Goal: Task Accomplishment & Management: Complete application form

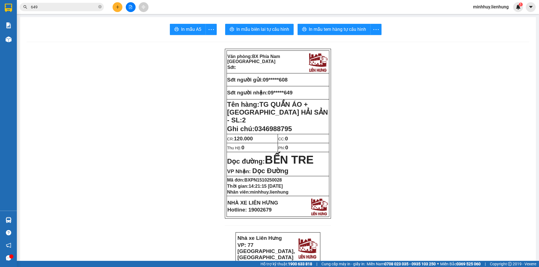
click at [69, 6] on input "649" at bounding box center [64, 7] width 66 height 6
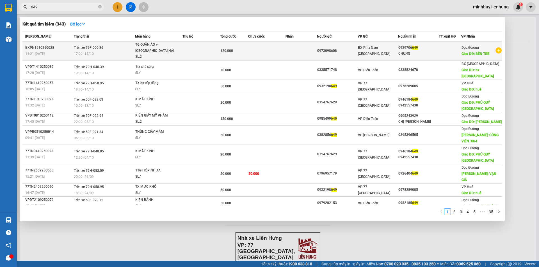
click at [199, 54] on td at bounding box center [201, 51] width 38 height 19
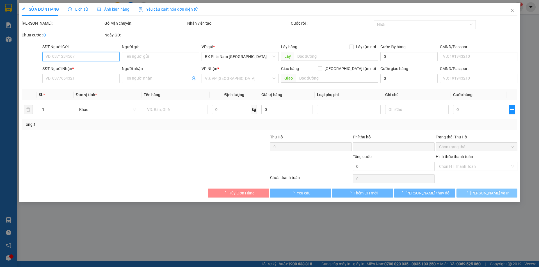
type input "0973098608"
type input "0939706649"
type input "CHUNG"
type input "BẾN TRE"
type input "0"
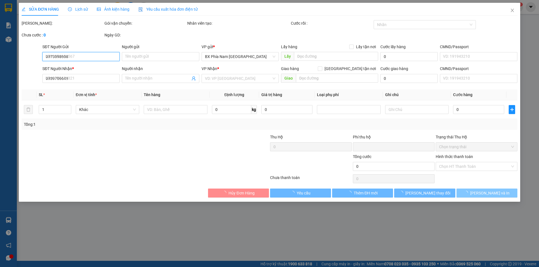
type input "120.000"
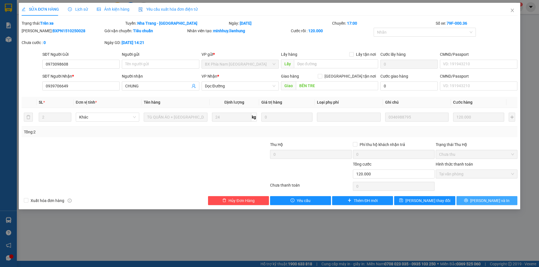
click at [472, 200] on button "Lưu và In" at bounding box center [486, 200] width 61 height 9
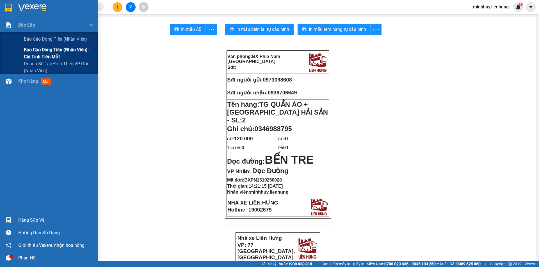
click at [46, 49] on span "Báo cáo dòng tiền (nhân viên) - chỉ tính tiền mặt" at bounding box center [59, 53] width 70 height 14
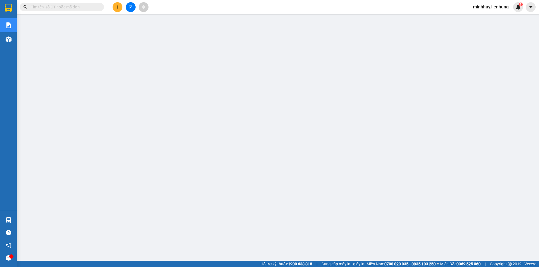
click at [70, 6] on input "text" at bounding box center [64, 7] width 66 height 6
click at [86, 4] on input "text" at bounding box center [64, 7] width 66 height 6
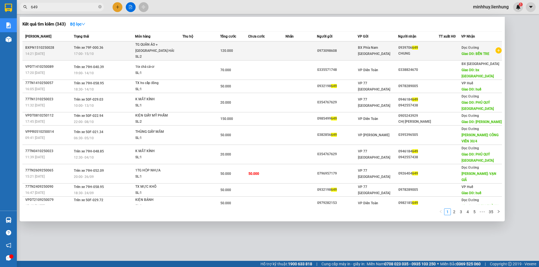
type input "649"
click at [295, 53] on td at bounding box center [300, 51] width 31 height 19
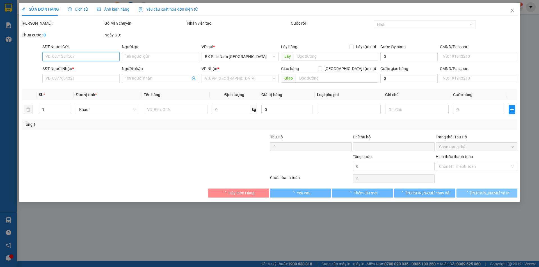
type input "0973098608"
type input "0939706649"
type input "CHUNG"
type input "BẾN TRE"
type input "0"
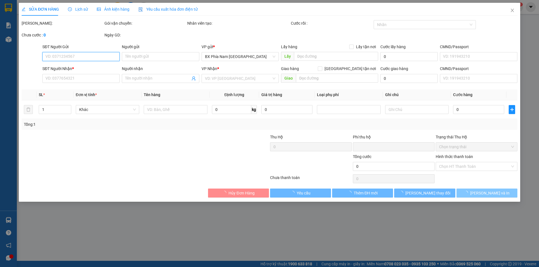
type input "120.000"
